Goal: Information Seeking & Learning: Learn about a topic

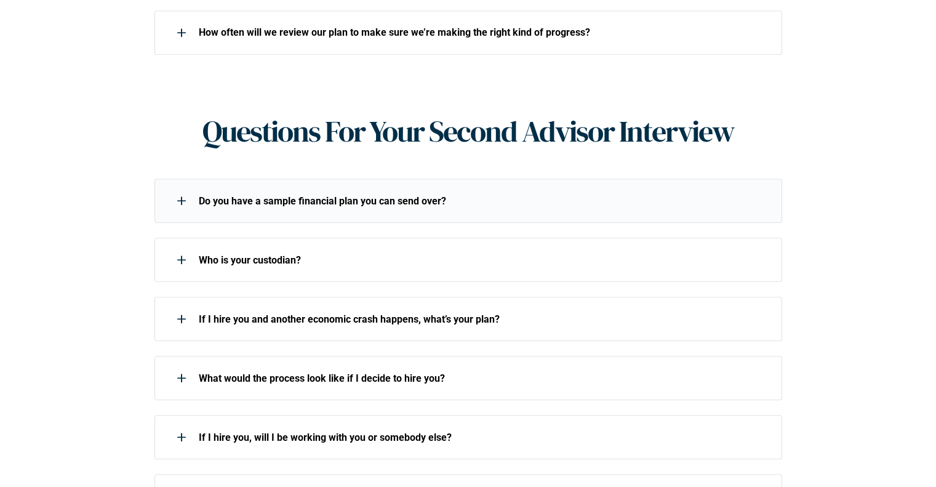
scroll to position [985, 0]
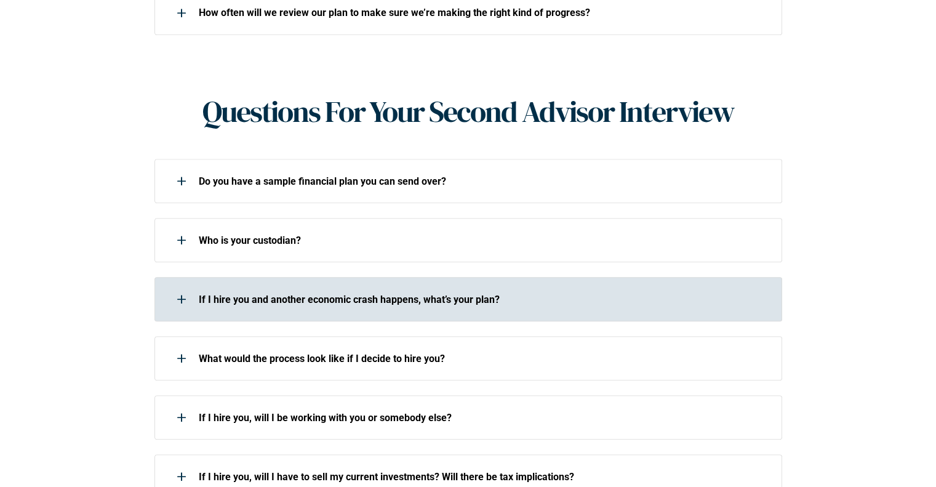
click at [411, 287] on div "If I hire you and another economic crash happens, what’s your plan?" at bounding box center [461, 299] width 612 height 25
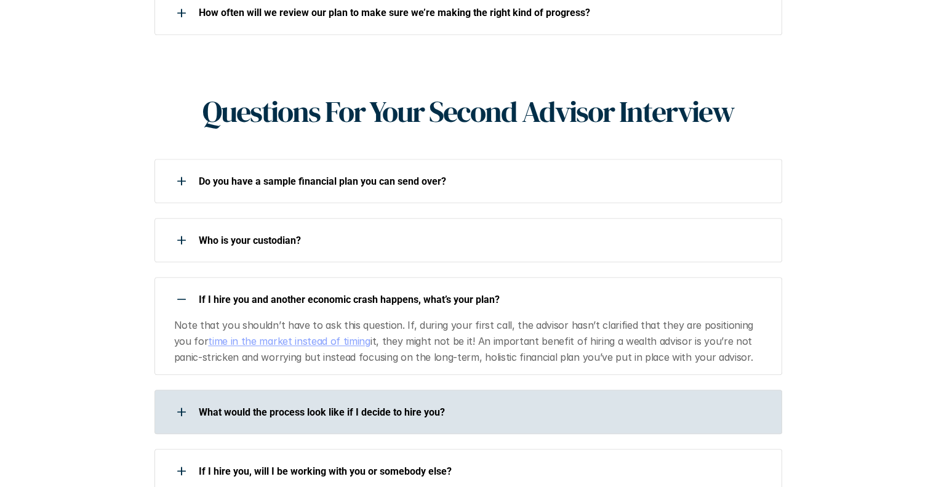
click at [328, 400] on div "What would the process look like if I decide to hire you?" at bounding box center [461, 412] width 612 height 25
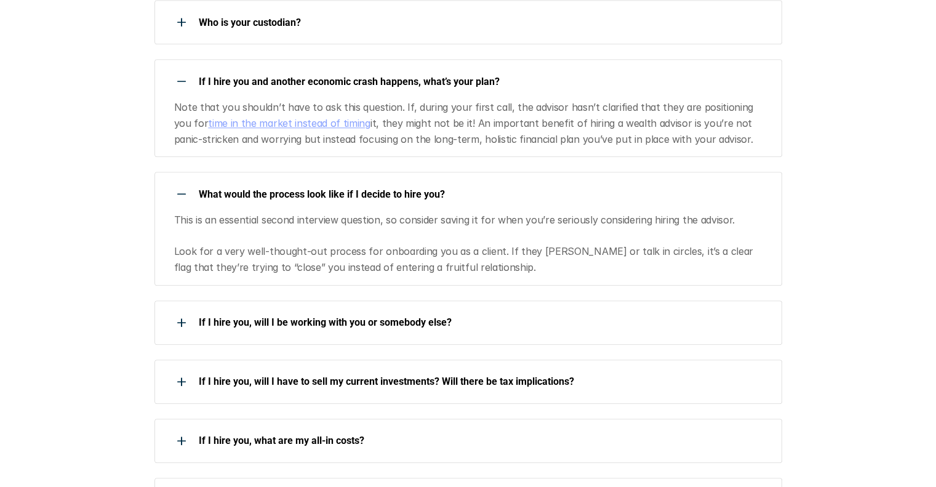
scroll to position [1231, 0]
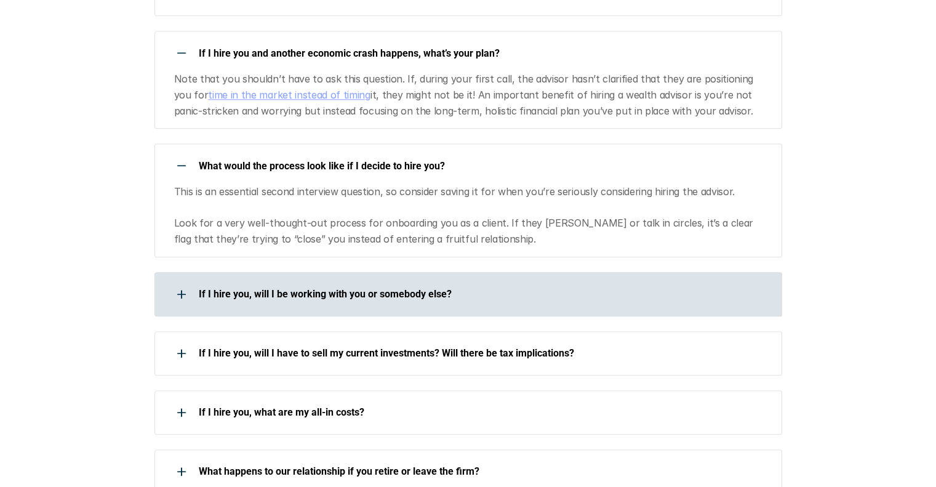
click at [297, 288] on p "If I hire you, will I be working with you or somebody else?" at bounding box center [483, 294] width 568 height 12
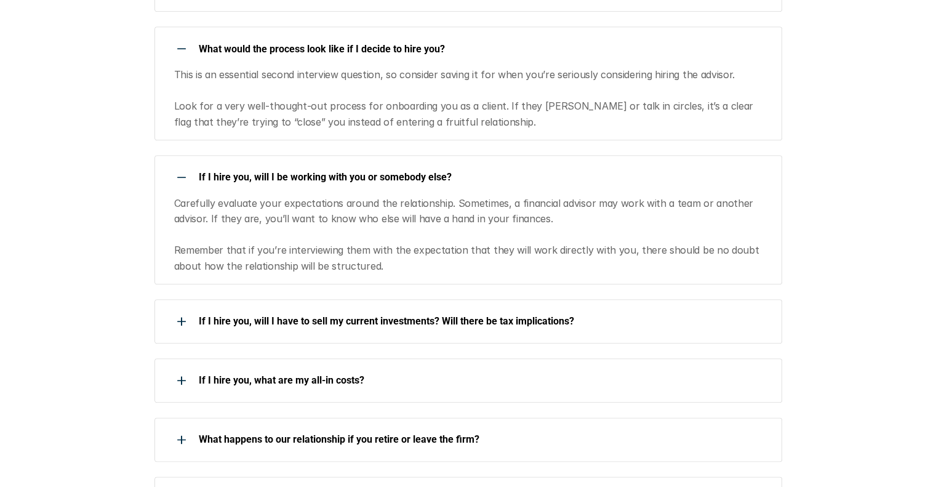
scroll to position [1354, 0]
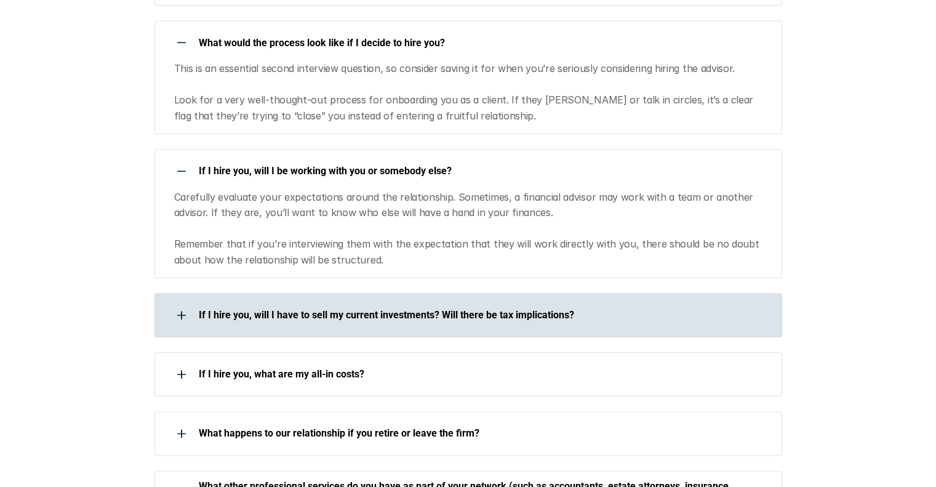
click at [327, 309] on p "If I hire you, will I have to sell my current investments? Will there be tax im…" at bounding box center [483, 315] width 568 height 12
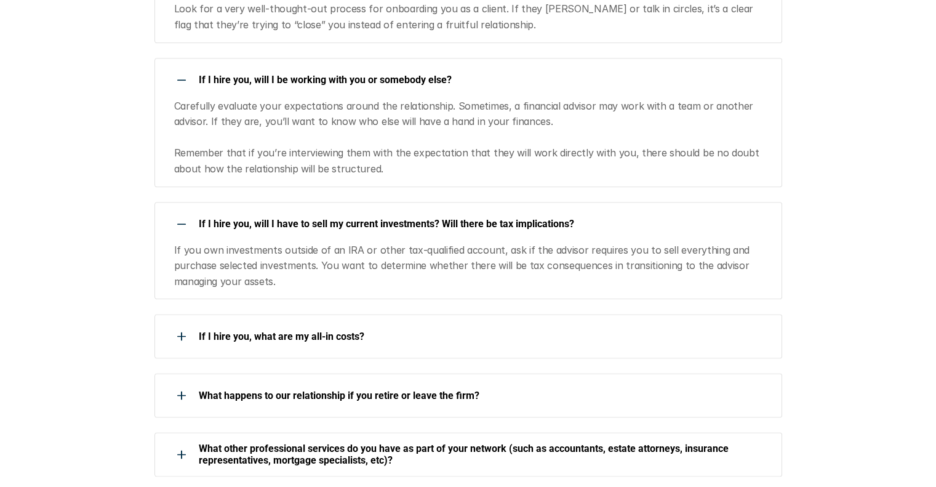
scroll to position [1478, 0]
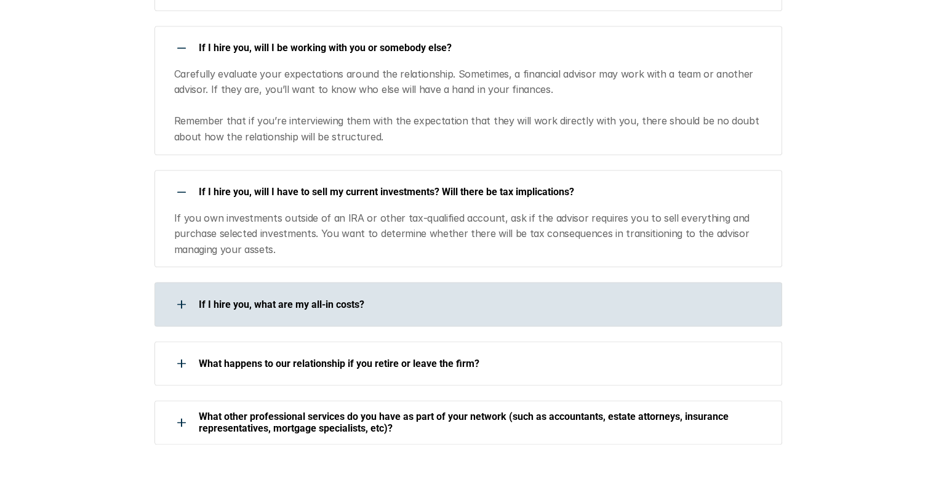
click at [315, 299] on p "If I hire you, what are my all-in costs?" at bounding box center [483, 305] width 568 height 12
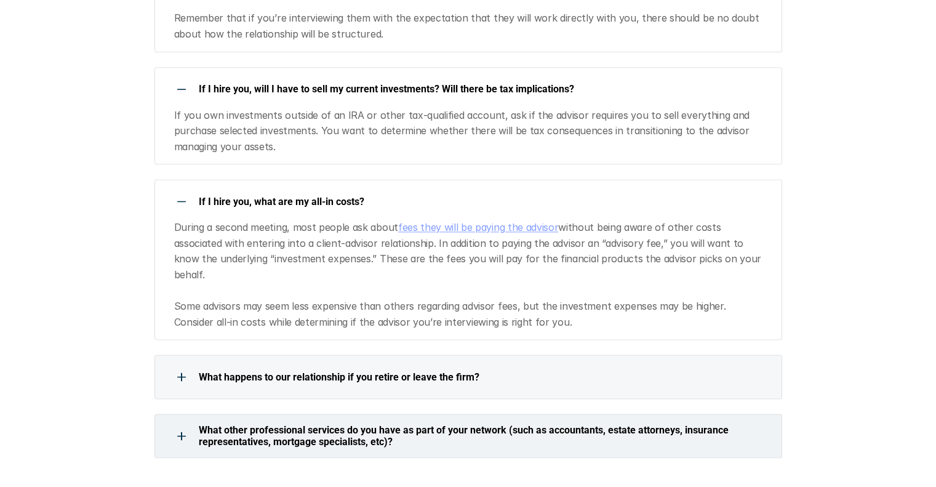
scroll to position [1601, 0]
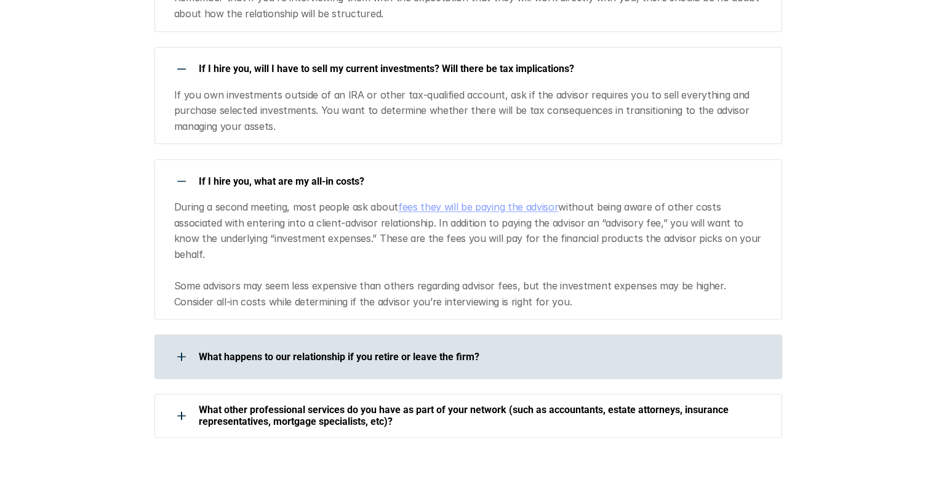
click at [297, 351] on p "What happens to our relationship if you retire or leave the firm?" at bounding box center [483, 357] width 568 height 12
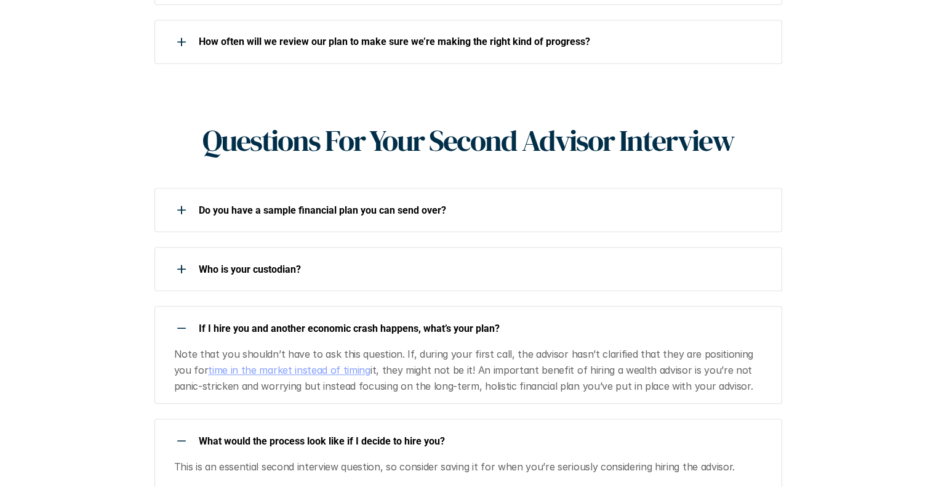
scroll to position [985, 0]
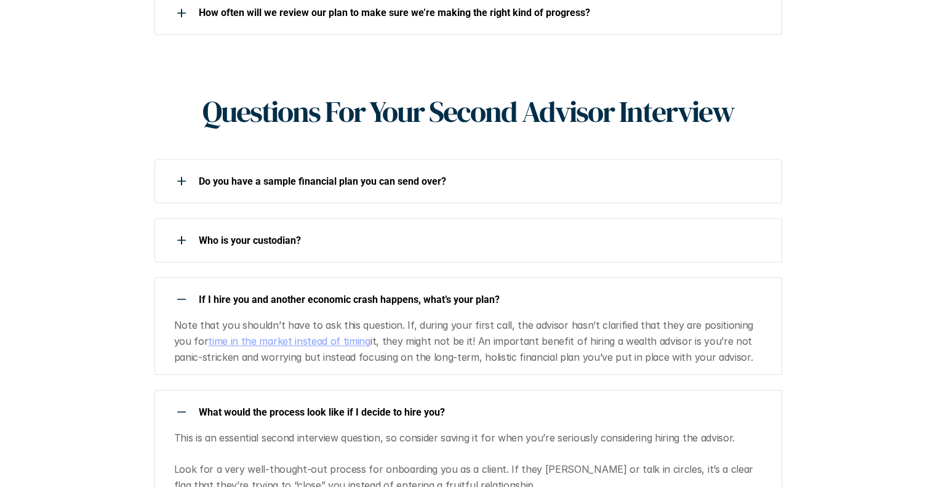
click at [281, 335] on link "time in the market instead of timing" at bounding box center [289, 341] width 162 height 12
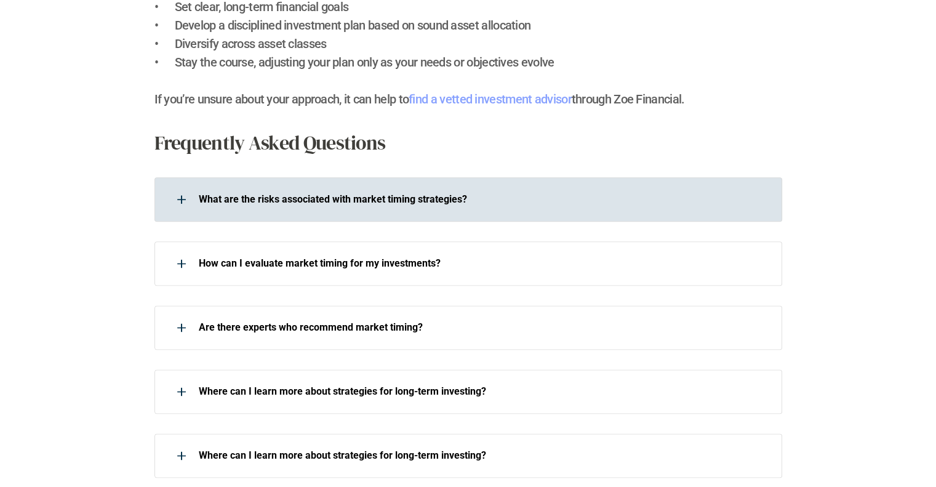
scroll to position [1539, 0]
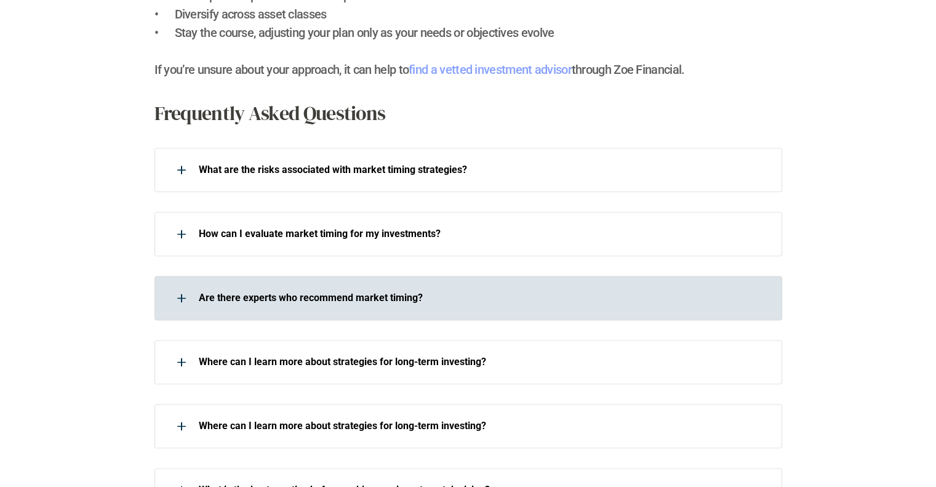
click at [291, 297] on p "Are there experts who recommend market timing?" at bounding box center [483, 298] width 568 height 12
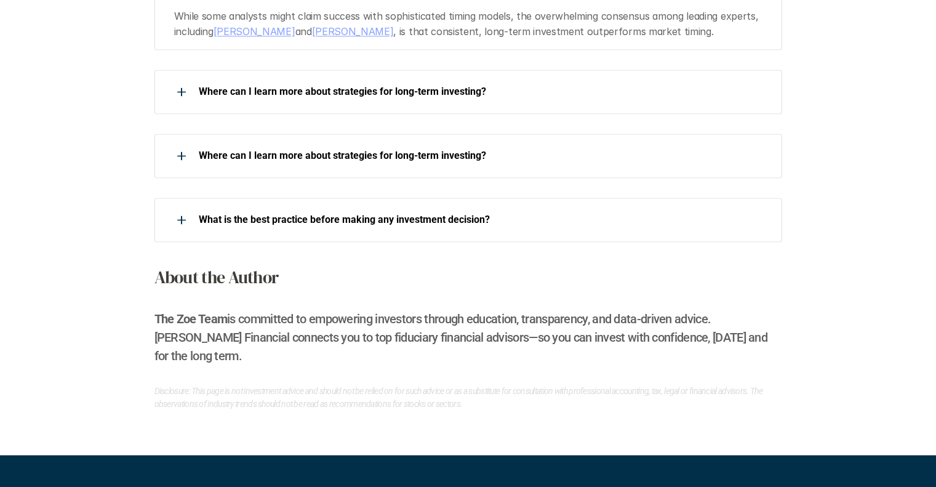
scroll to position [1785, 0]
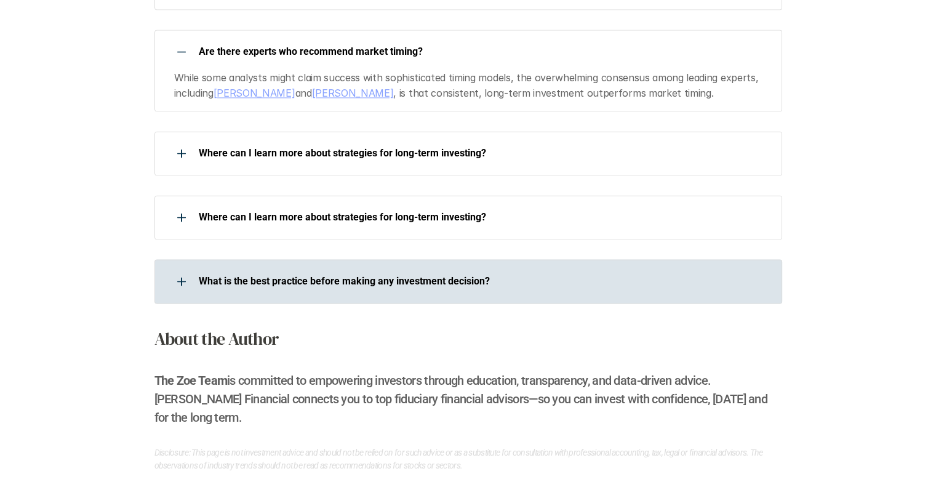
click at [375, 280] on p "What is the best practice before making any investment decision?" at bounding box center [483, 281] width 568 height 12
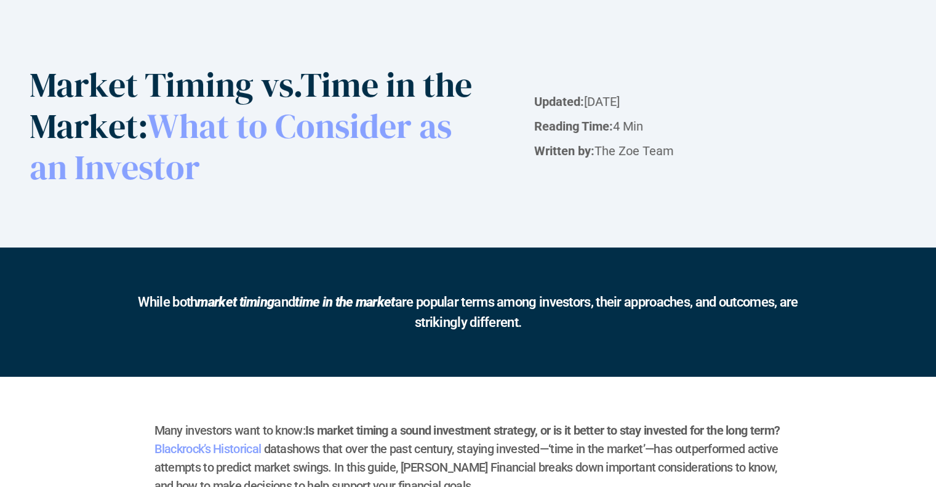
scroll to position [0, 0]
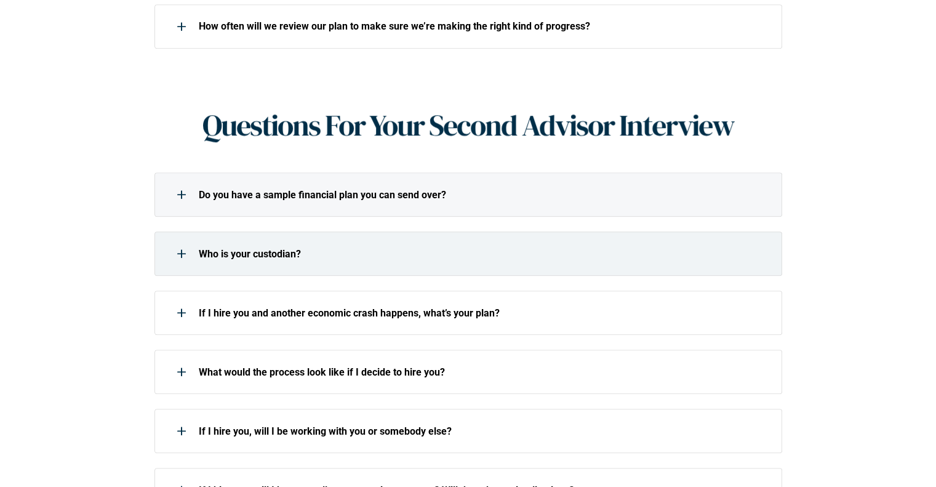
scroll to position [985, 0]
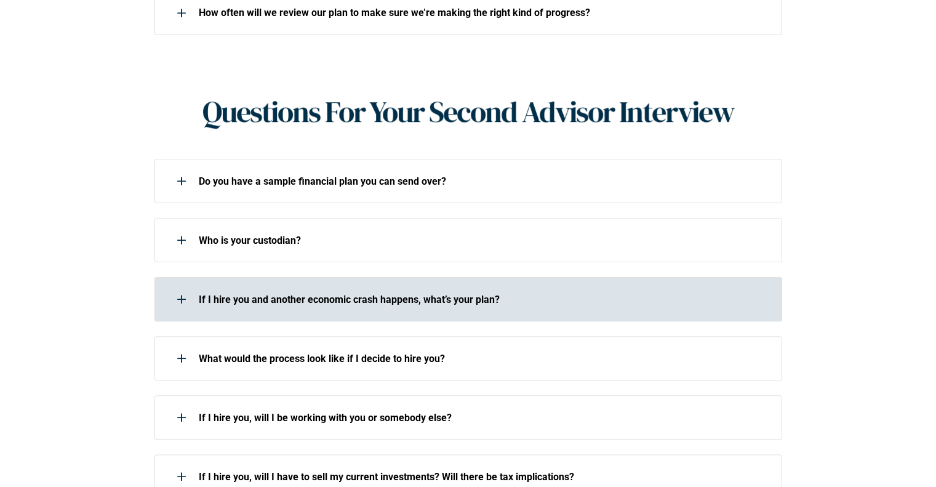
click at [371, 294] on p "If I hire you and another economic crash happens, what’s your plan?" at bounding box center [483, 300] width 568 height 12
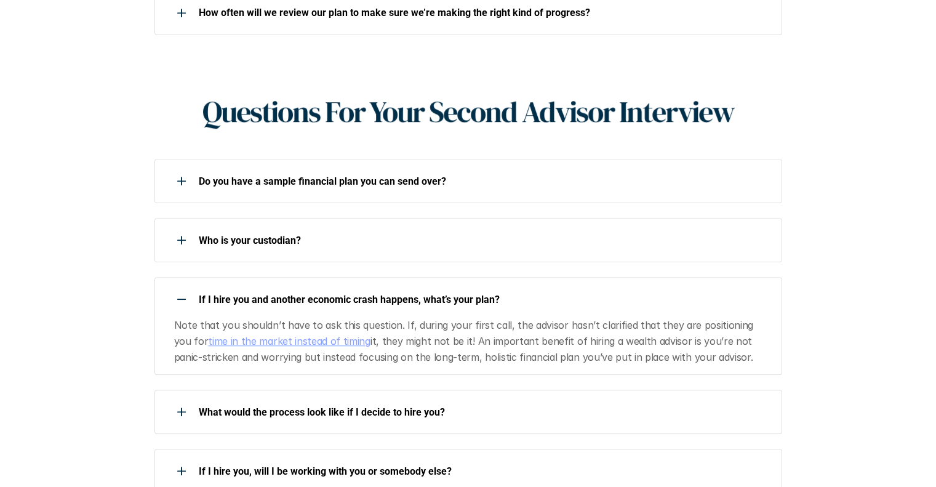
click at [337, 294] on p "If I hire you and another economic crash happens, what’s your plan?" at bounding box center [483, 300] width 568 height 12
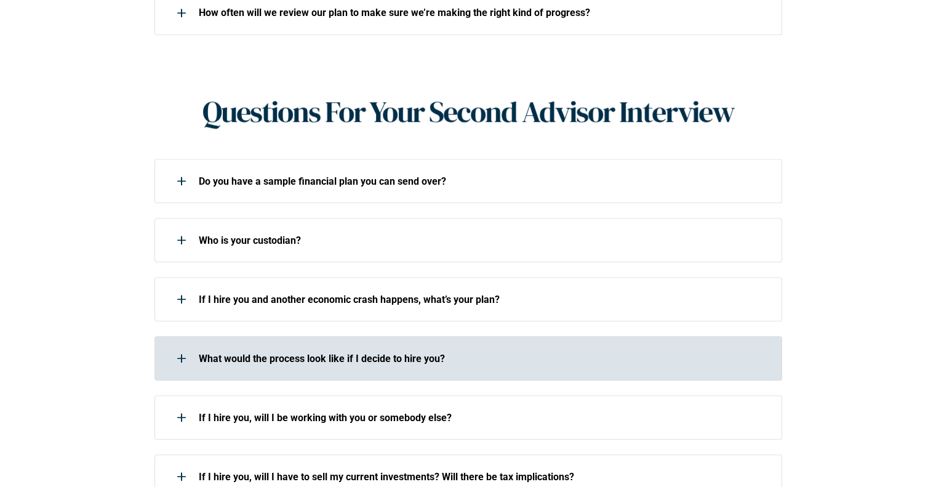
click at [369, 353] on p "What would the process look like if I decide to hire you?" at bounding box center [483, 359] width 568 height 12
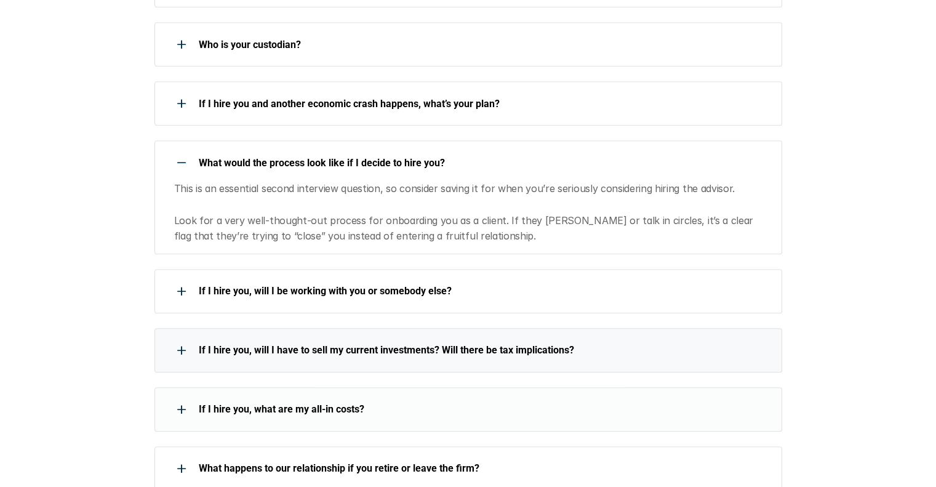
scroll to position [1231, 0]
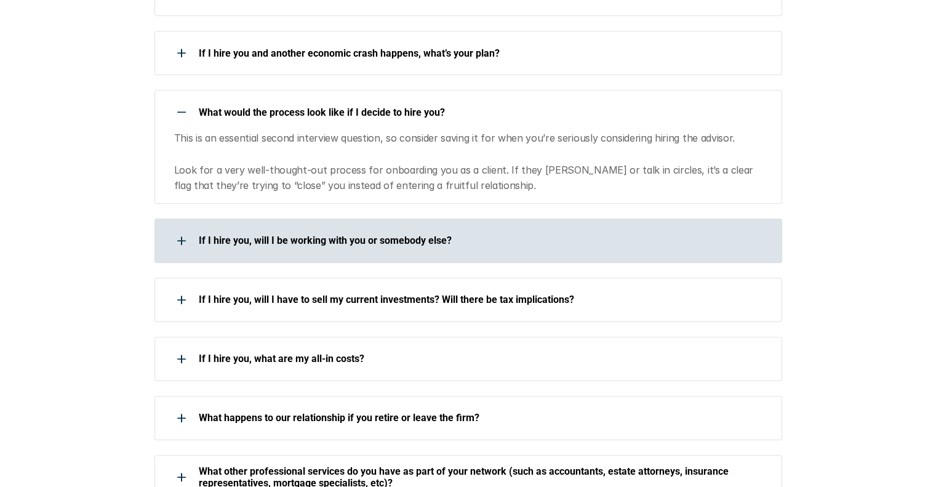
click at [362, 235] on p "If I hire you, will I be working with you or somebody else?" at bounding box center [483, 241] width 568 height 12
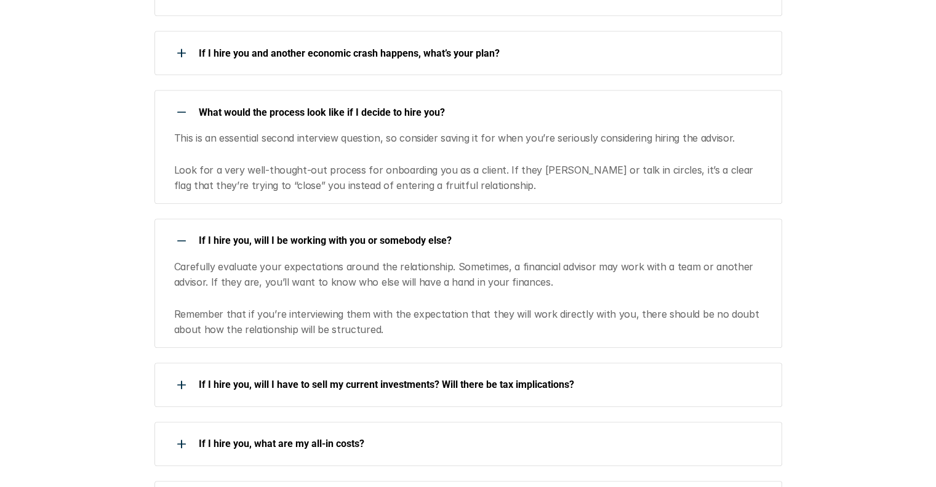
scroll to position [1293, 0]
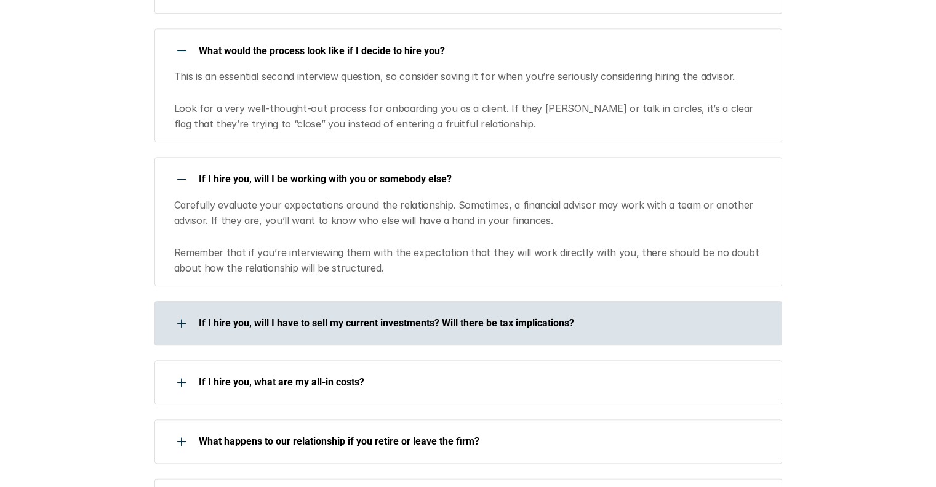
click at [368, 317] on p "If I hire you, will I have to sell my current investments? Will there be tax im…" at bounding box center [483, 323] width 568 height 12
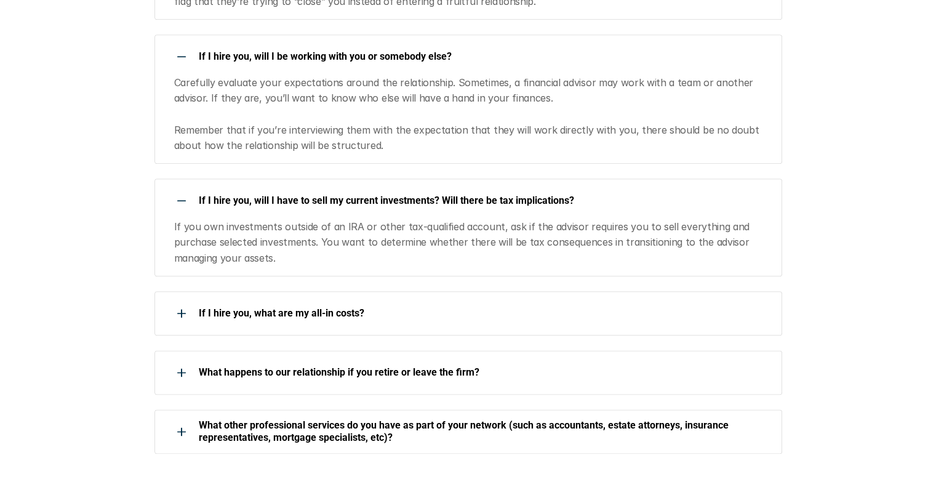
scroll to position [1478, 0]
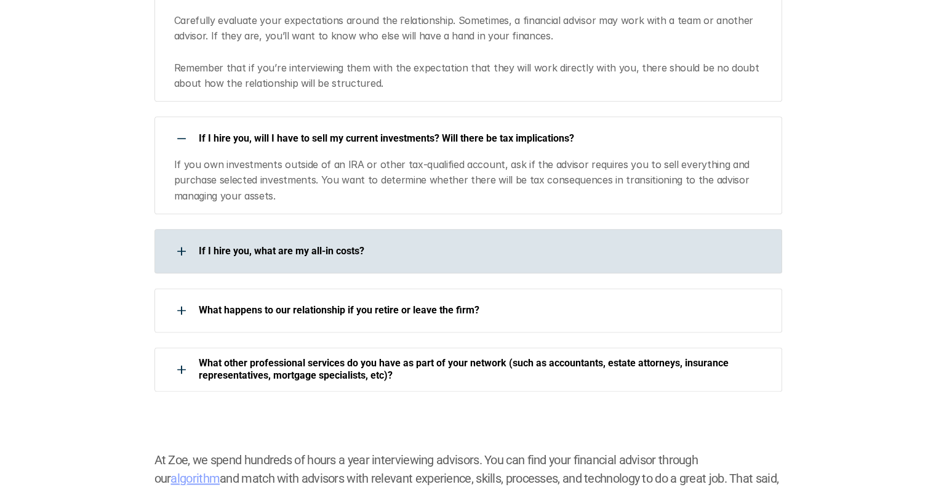
click at [337, 245] on p "If I hire you, what are my all-in costs?" at bounding box center [483, 251] width 568 height 12
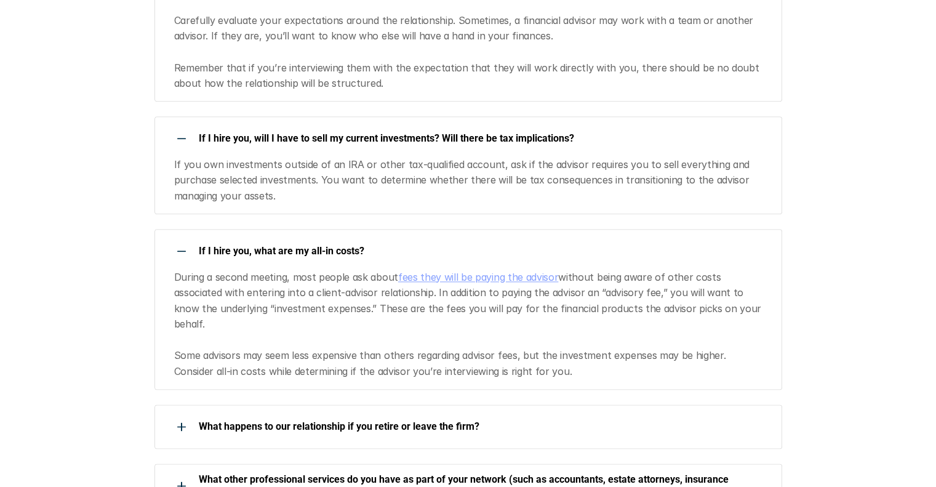
click at [427, 271] on link "fees they will be paying the advisor" at bounding box center [478, 277] width 160 height 12
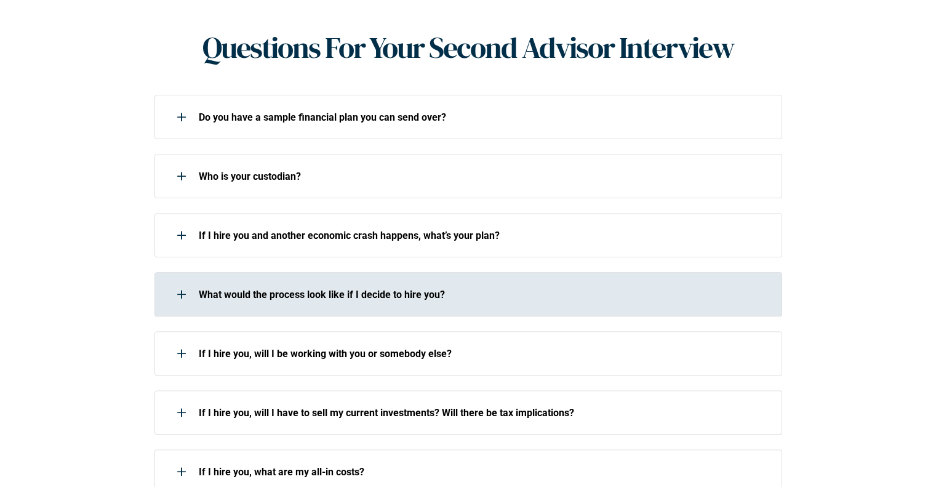
scroll to position [1086, 0]
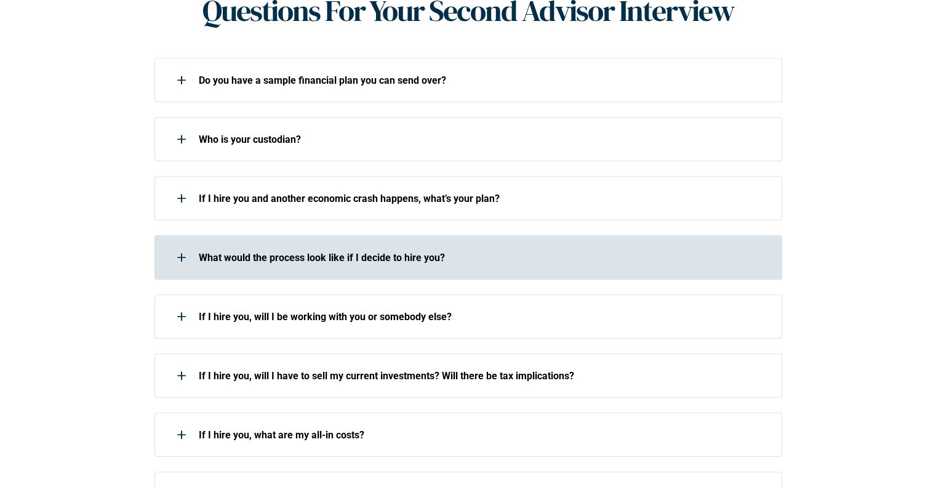
click at [304, 252] on p "What would the process look like if I decide to hire you?" at bounding box center [483, 258] width 568 height 12
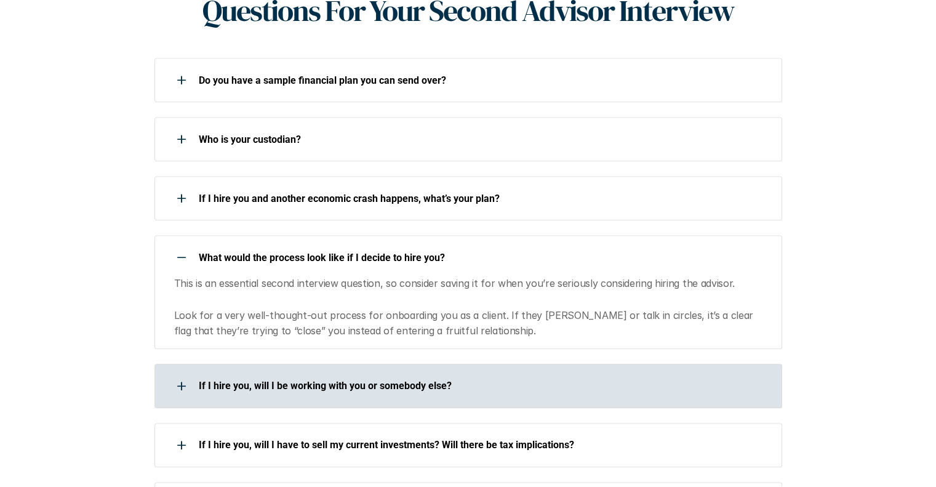
click at [298, 380] on p "If I hire you, will I be working with you or somebody else?" at bounding box center [483, 386] width 568 height 12
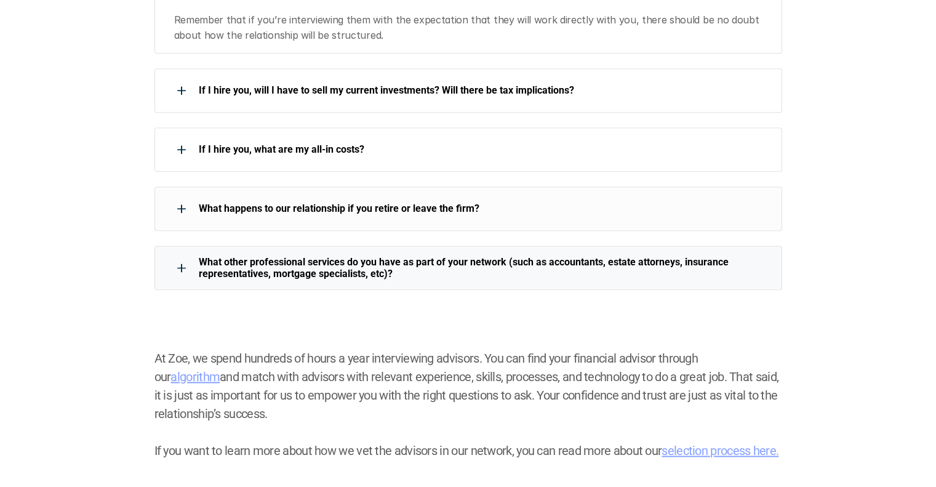
scroll to position [1579, 0]
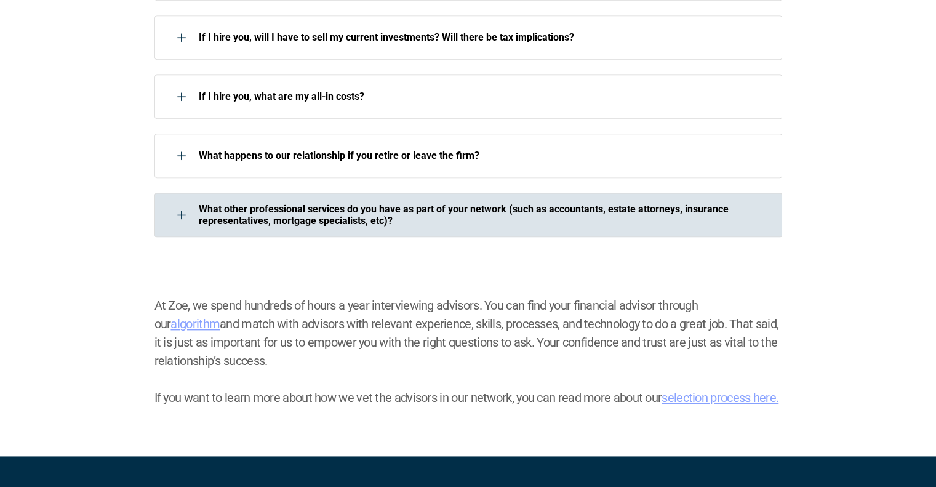
click at [350, 203] on p "What other professional services do you have as part of your network (such as a…" at bounding box center [483, 214] width 568 height 23
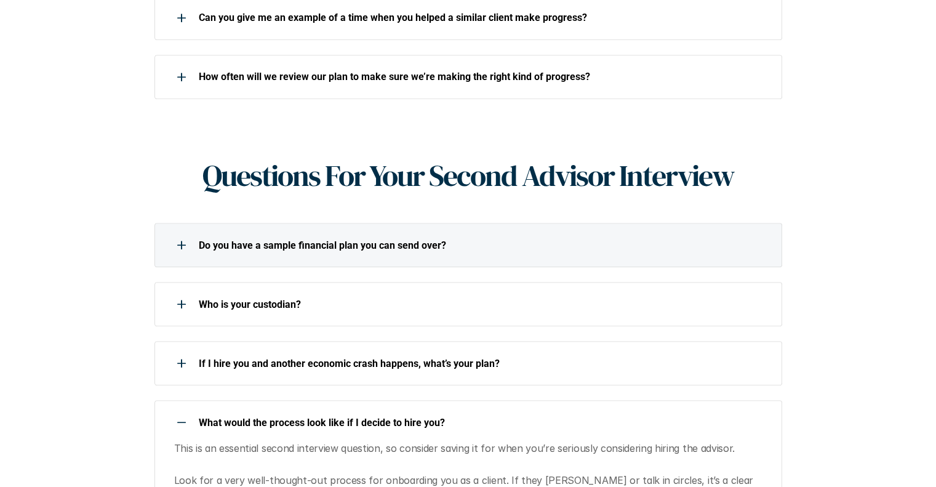
scroll to position [901, 0]
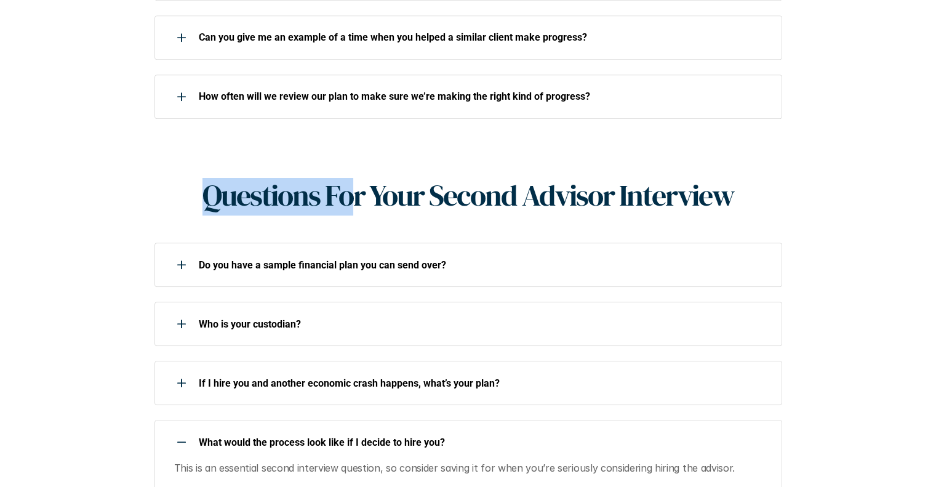
drag, startPoint x: 199, startPoint y: 172, endPoint x: 349, endPoint y: 181, distance: 149.9
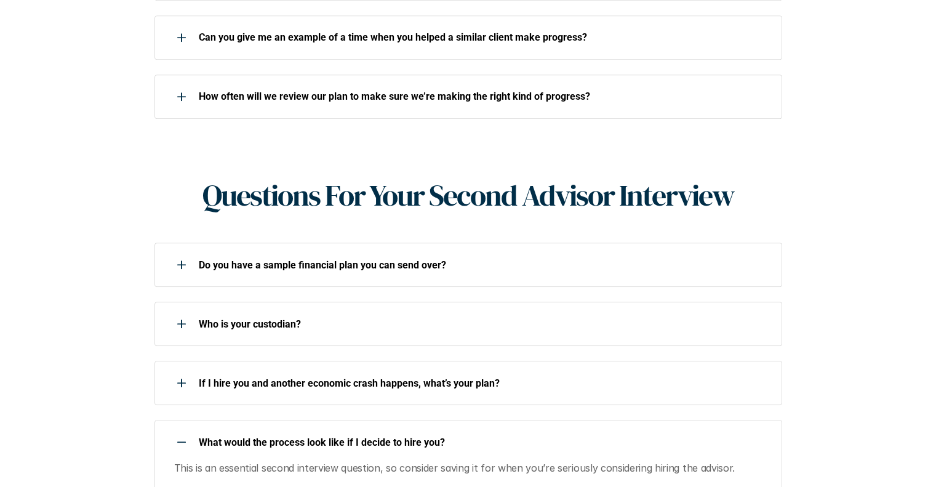
click at [389, 188] on h1 "Questions For Your Second Advisor Interview" at bounding box center [468, 196] width 531 height 36
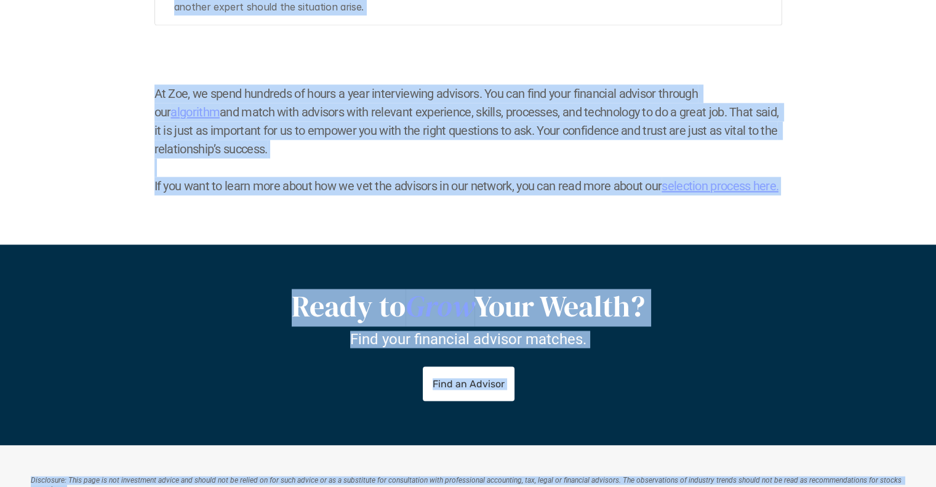
scroll to position [1902, 0]
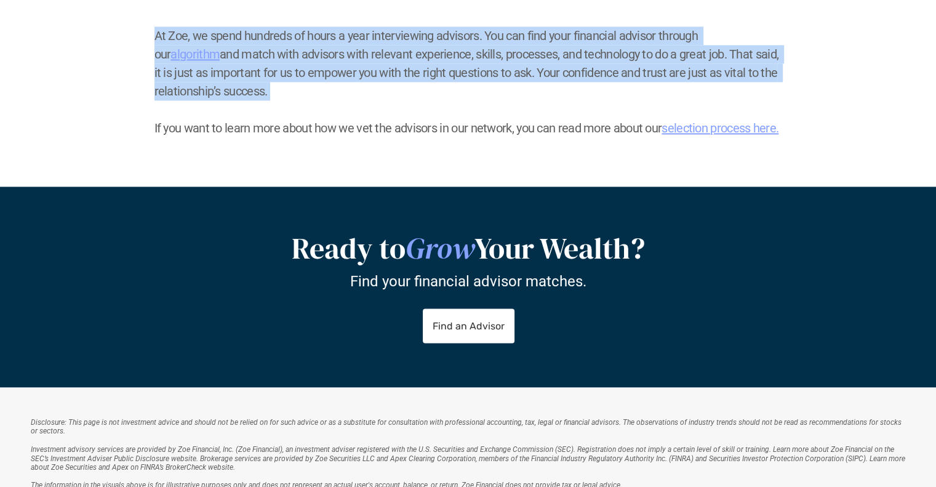
drag, startPoint x: 197, startPoint y: 172, endPoint x: 750, endPoint y: 83, distance: 560.0
copy div "Loremipsu Dol Sita Consec Adipisc Elitseddo Ei tem inci u labore etdolorem aliq…"
